Goal: Obtain resource: Download file/media

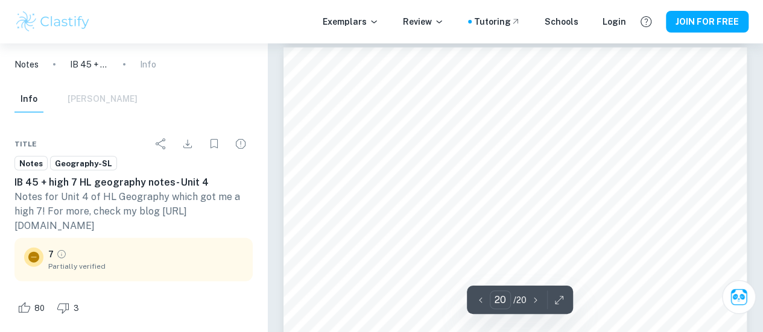
scroll to position [12867, 0]
type input "1"
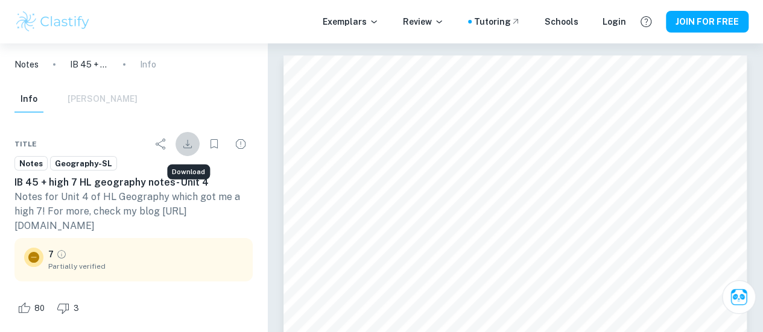
click at [186, 142] on icon "Download" at bounding box center [187, 144] width 14 height 14
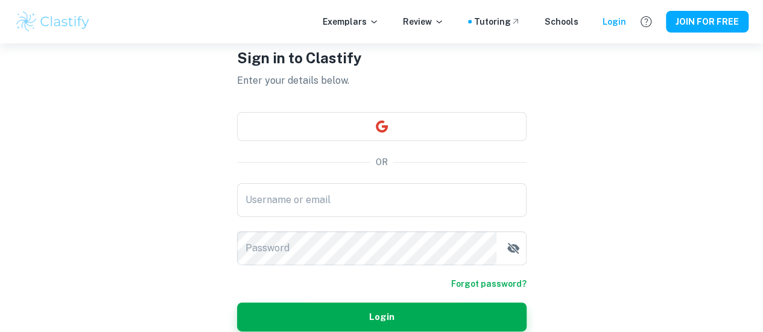
scroll to position [55, 0]
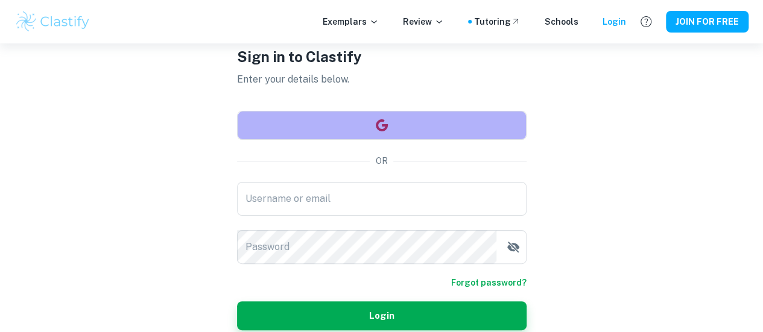
click at [310, 121] on button "button" at bounding box center [382, 125] width 290 height 29
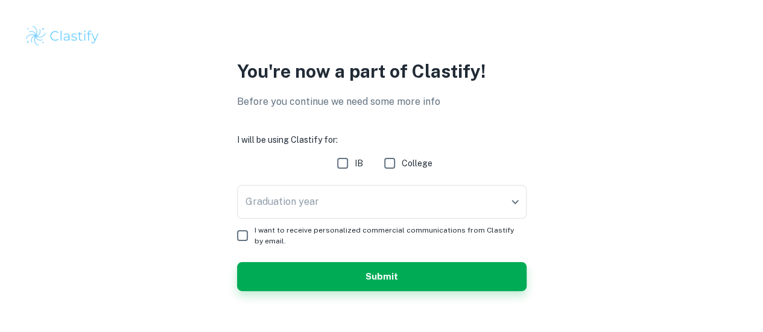
click at [363, 166] on span "IB" at bounding box center [359, 163] width 8 height 13
click at [355, 166] on input "IB" at bounding box center [343, 163] width 24 height 24
checkbox input "true"
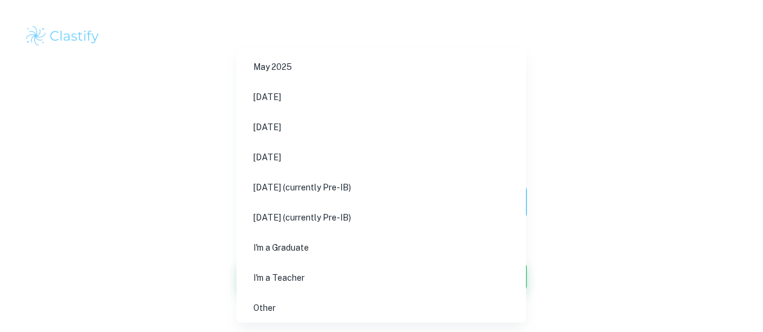
click at [352, 206] on body "We value your privacy We use cookies to enhance your browsing experience, serve…" at bounding box center [381, 166] width 763 height 332
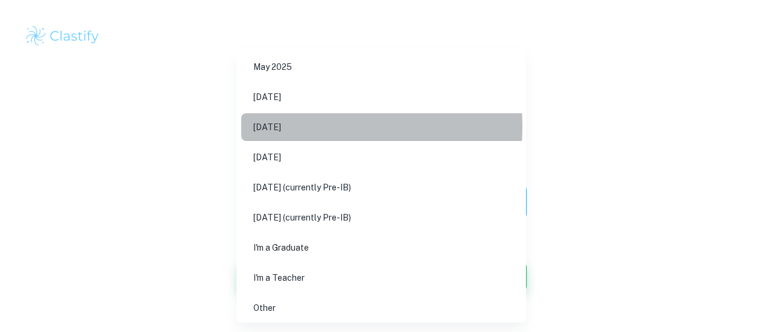
click at [302, 127] on li "May 2026" at bounding box center [385, 127] width 289 height 28
type input "M26"
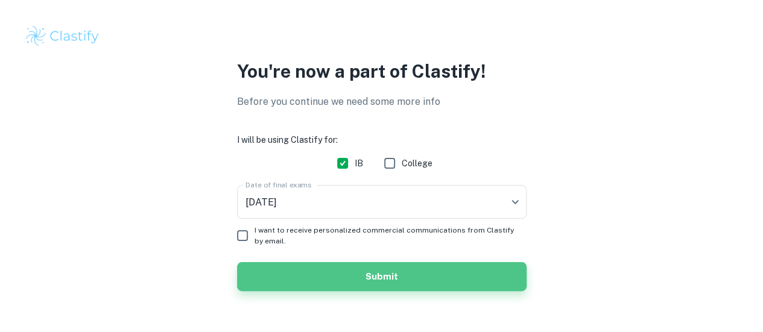
click at [281, 267] on button "Submit" at bounding box center [382, 276] width 290 height 29
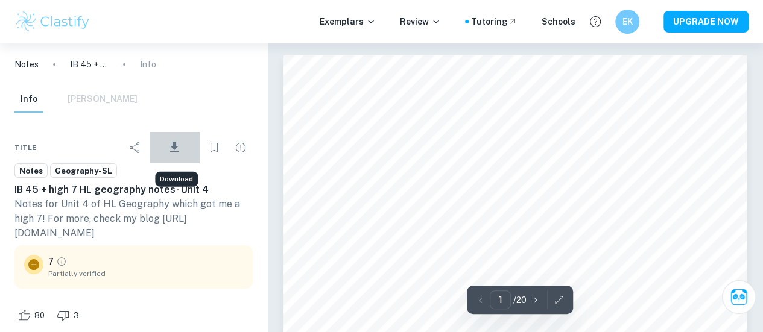
click at [177, 143] on icon "Download" at bounding box center [174, 147] width 8 height 10
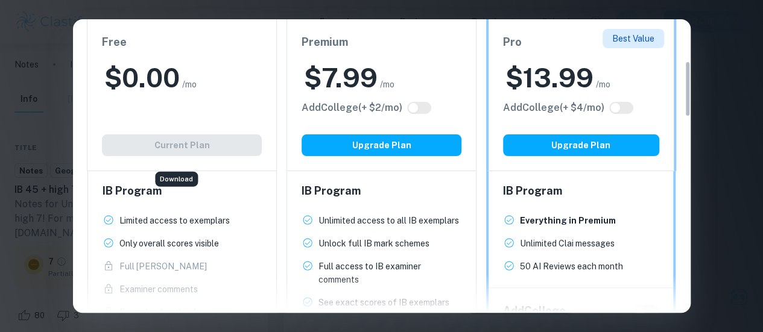
scroll to position [217, 0]
click at [723, 33] on div "Easily Ace Your IB Coursework & Crush College Essays. Get Clastify Premium Get …" at bounding box center [381, 166] width 763 height 332
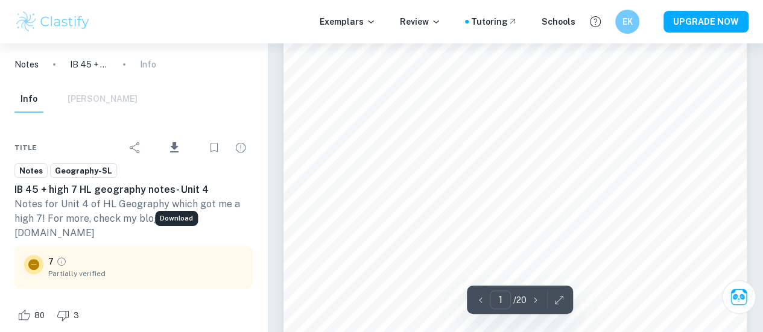
scroll to position [0, 0]
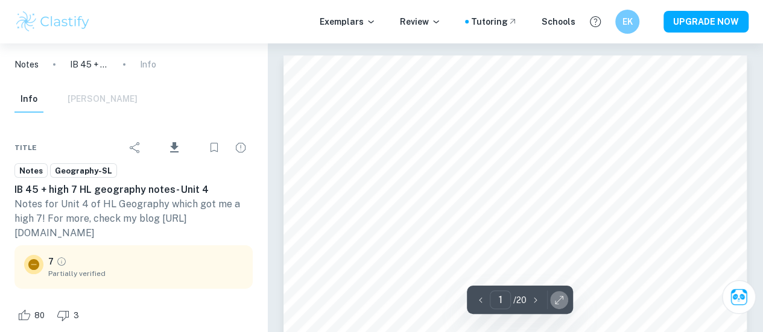
click at [563, 303] on icon "button" at bounding box center [559, 300] width 12 height 12
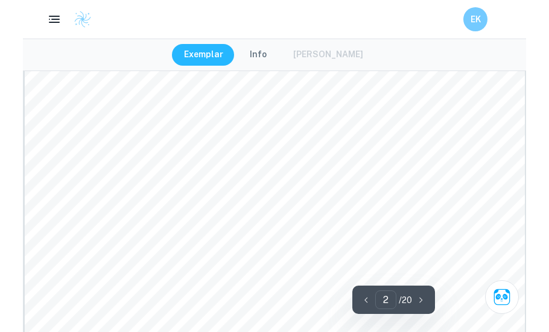
scroll to position [1552, 0]
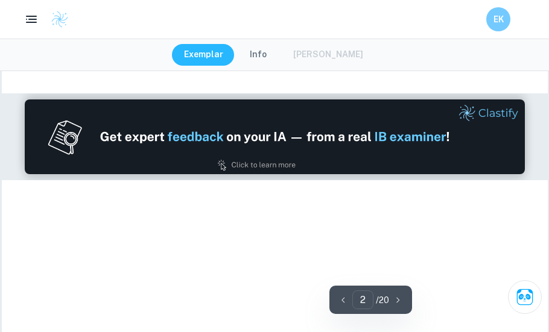
type input "1"
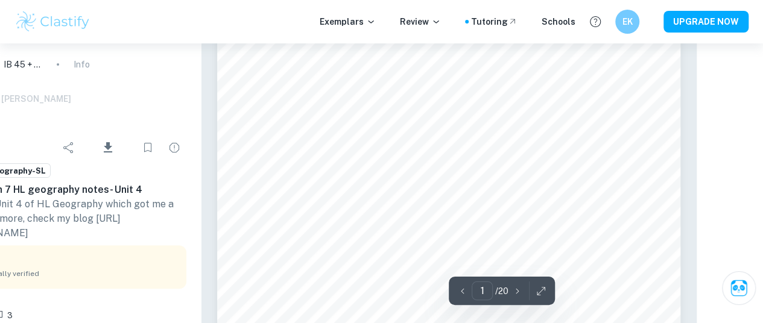
scroll to position [74, 0]
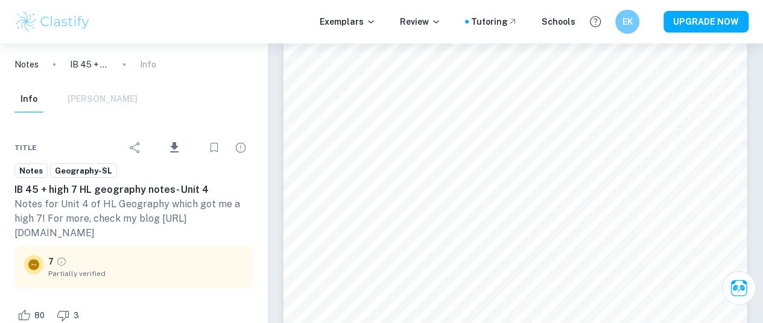
drag, startPoint x: 136, startPoint y: 238, endPoint x: 0, endPoint y: 231, distance: 135.9
click at [0, 231] on div "Title Download Notes Geography-SL IB 45 + high 7 HL geography notes- Unit 4 Not…" at bounding box center [133, 249] width 267 height 262
copy p "https://samthecamvet.com/"
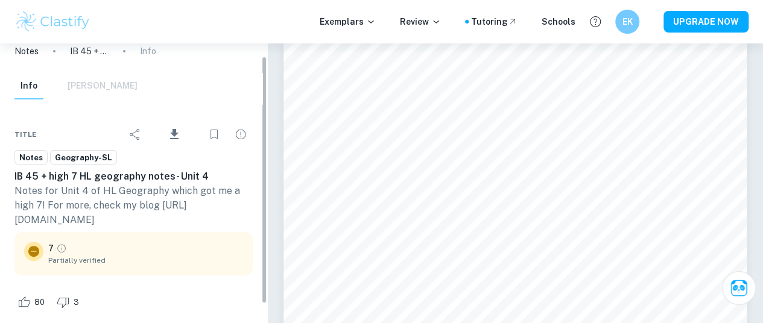
scroll to position [13, 0]
click at [123, 206] on p "Notes for Unit 4 of HL Geography which got me a high 7! For more, check my blog…" at bounding box center [133, 206] width 238 height 43
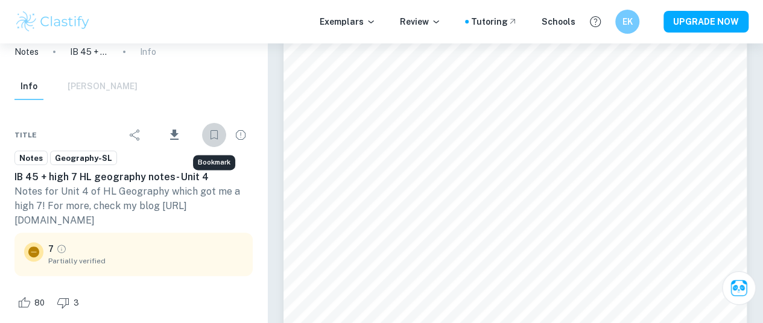
click at [212, 131] on icon "Bookmark" at bounding box center [214, 135] width 14 height 14
click at [139, 130] on icon "Share" at bounding box center [135, 135] width 14 height 14
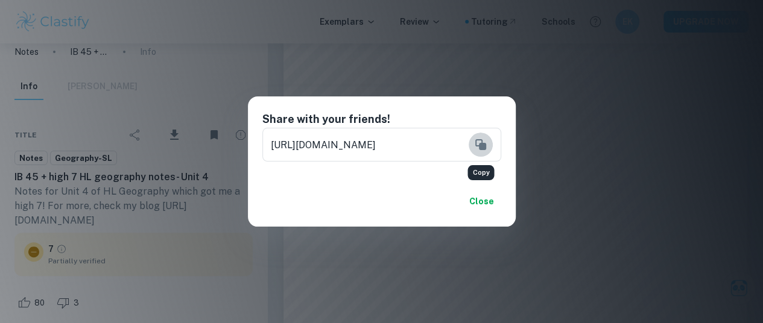
click at [482, 142] on icon "Copy" at bounding box center [480, 144] width 11 height 11
